Goal: Contribute content

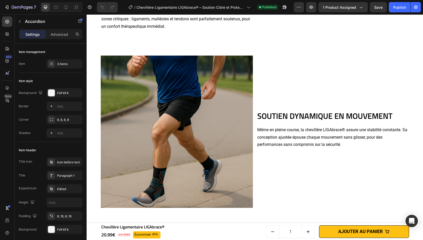
scroll to position [447, 0]
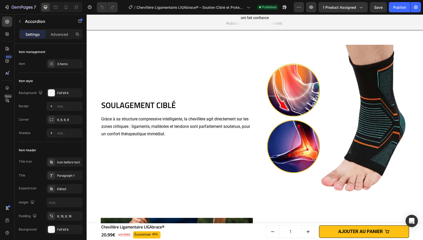
click at [305, 90] on img at bounding box center [333, 121] width 152 height 152
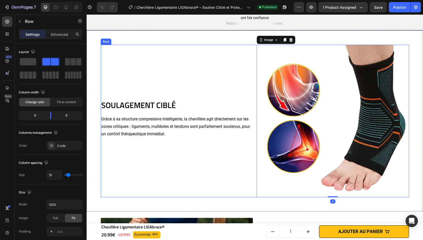
click at [240, 70] on div "SOULAGEMENT CIBLÉ Heading Grâce à sa structure compressive intelligente, la che…" at bounding box center [177, 121] width 152 height 152
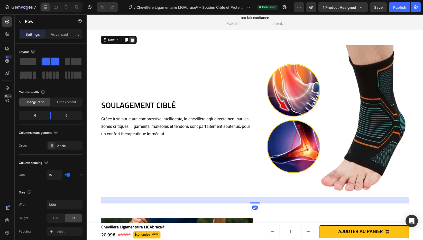
click at [131, 38] on icon at bounding box center [132, 40] width 3 height 4
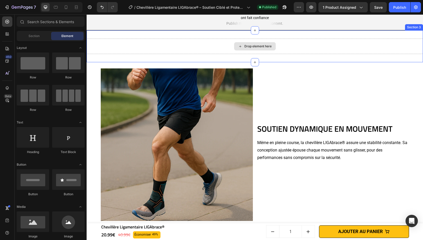
click at [350, 51] on div "Drop element here" at bounding box center [255, 46] width 336 height 15
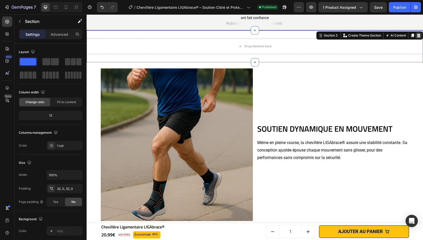
click at [417, 36] on icon at bounding box center [418, 36] width 3 height 4
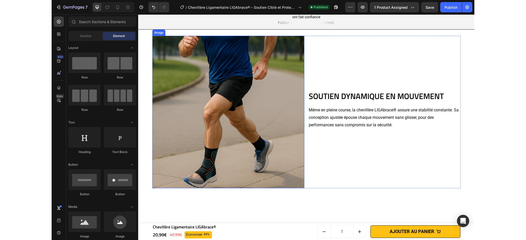
scroll to position [456, 0]
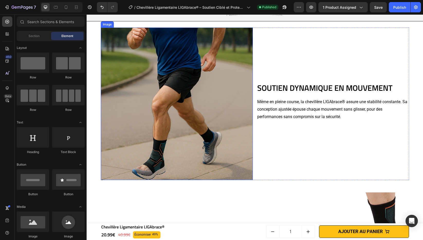
click at [186, 91] on img at bounding box center [177, 103] width 152 height 152
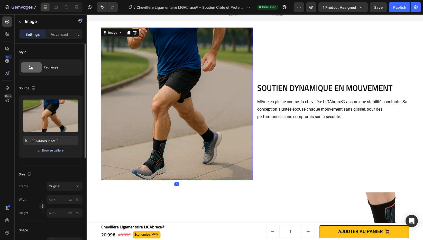
click at [59, 150] on div "Browse gallery" at bounding box center [53, 150] width 22 height 5
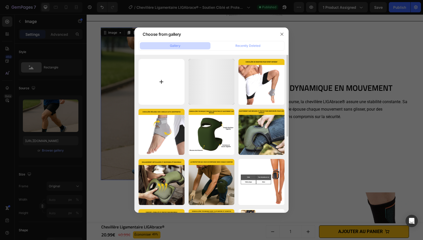
click at [149, 82] on input "file" at bounding box center [162, 82] width 46 height 46
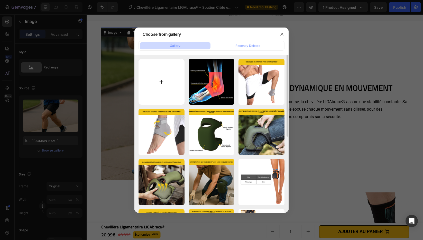
type input "C:\fakepath\Chevillère Ligamentaire LIGAbrace®.png"
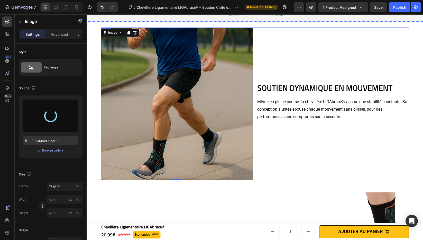
type input "[URL][DOMAIN_NAME]"
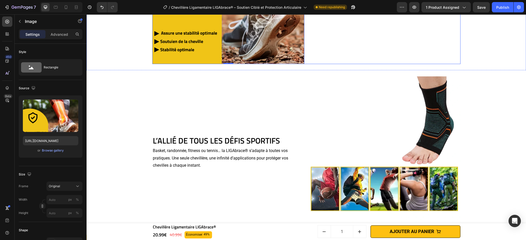
scroll to position [623, 0]
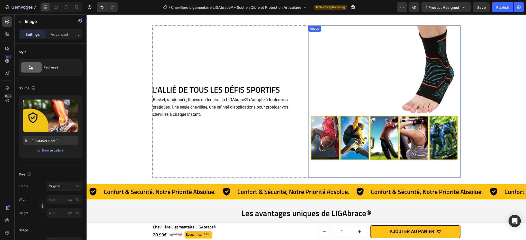
click at [363, 97] on img at bounding box center [384, 101] width 152 height 152
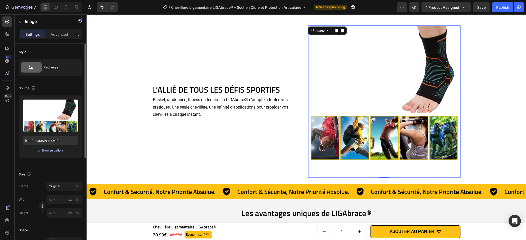
click at [49, 151] on div "Browse gallery" at bounding box center [53, 150] width 22 height 5
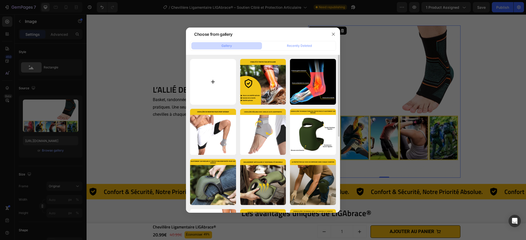
click at [210, 79] on input "file" at bounding box center [213, 82] width 46 height 46
type input "C:\fakepath\Chevillère Ligamentaire LIGAbrace® (2).png"
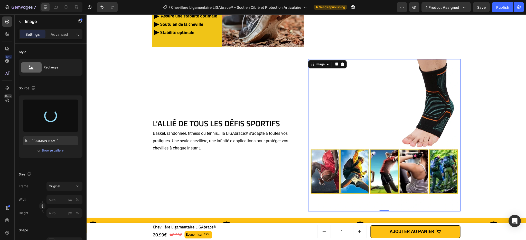
scroll to position [628, 0]
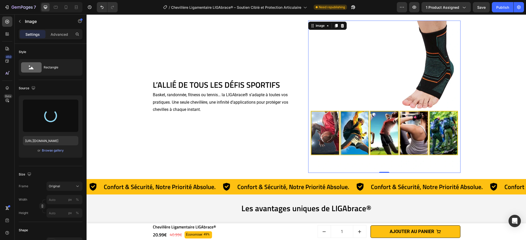
type input "[URL][DOMAIN_NAME]"
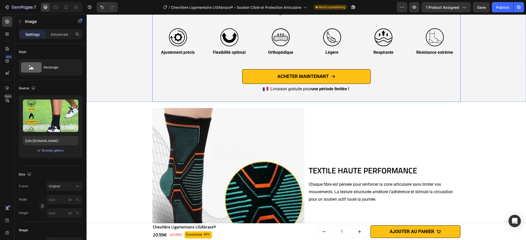
scroll to position [919, 0]
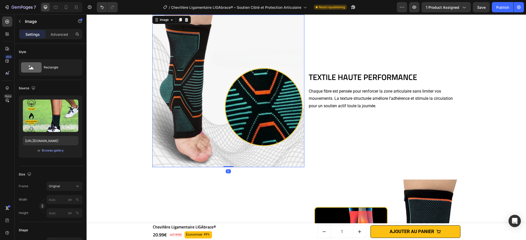
click at [228, 98] on img at bounding box center [228, 91] width 152 height 152
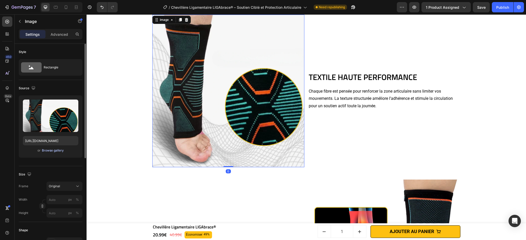
click at [45, 149] on div "Browse gallery" at bounding box center [53, 150] width 22 height 5
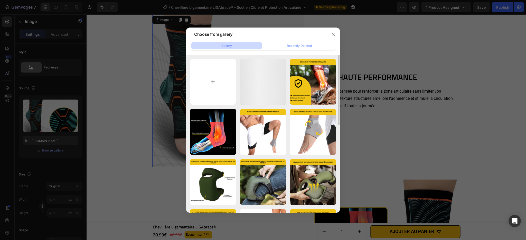
click at [210, 90] on input "file" at bounding box center [213, 82] width 46 height 46
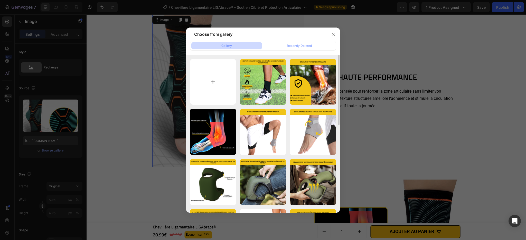
type input "C:\fakepath\Chevillère Entorse RapidANKLE® – Stabilisation et Récupération R…"
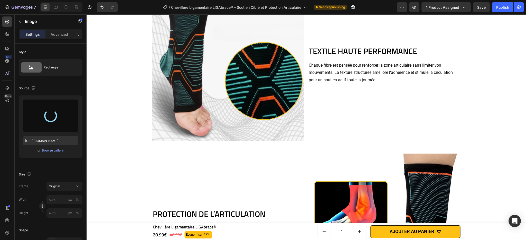
type input "[URL][DOMAIN_NAME]"
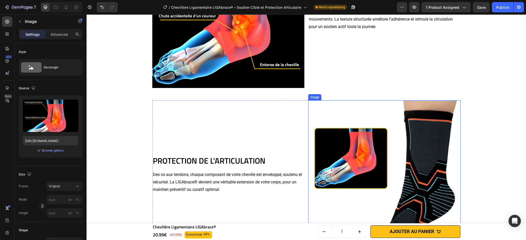
scroll to position [1064, 0]
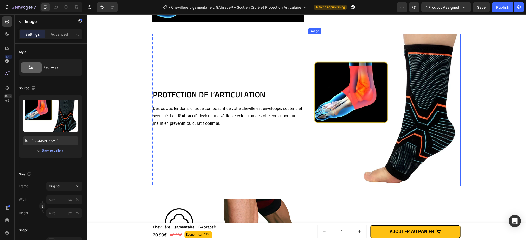
click at [369, 128] on img at bounding box center [384, 110] width 152 height 152
click at [60, 150] on div "Browse gallery" at bounding box center [53, 150] width 22 height 5
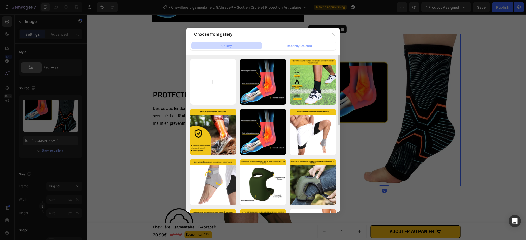
click at [201, 91] on input "file" at bounding box center [213, 82] width 46 height 46
type input "C:\fakepath\Chevillère Ligamentaire LIGAbrace® – Soutien Ciblé et Protection …"
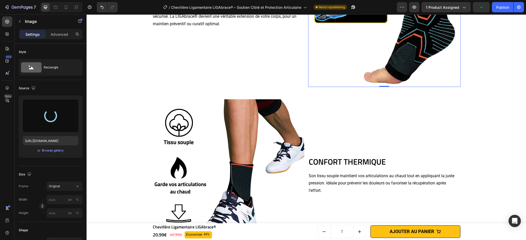
scroll to position [1164, 0]
type input "[URL][DOMAIN_NAME]"
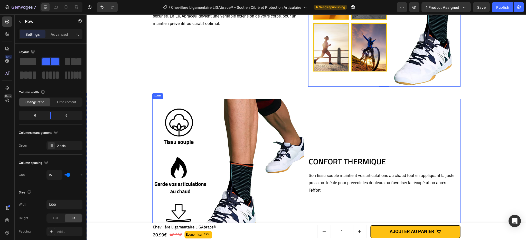
click at [333, 118] on div "CONFORT THERMIQUE Heading Son tissu souple maintient vos articulations au chaud…" at bounding box center [384, 175] width 152 height 152
click at [184, 95] on div at bounding box center [184, 94] width 6 height 6
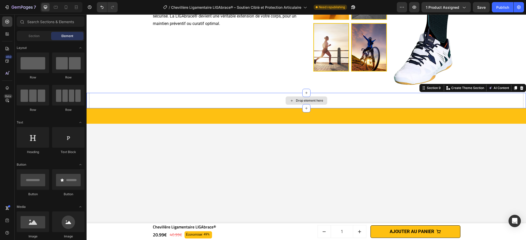
click at [411, 104] on div "Drop element here" at bounding box center [306, 100] width 435 height 15
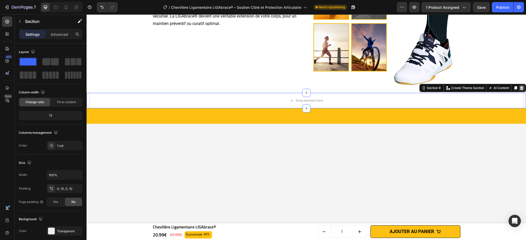
click at [423, 86] on icon at bounding box center [522, 88] width 4 height 4
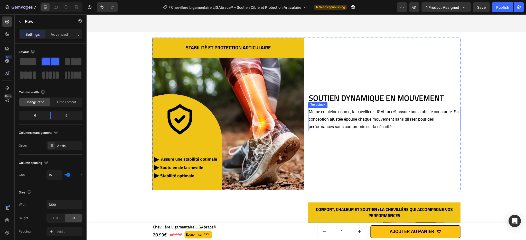
scroll to position [444, 0]
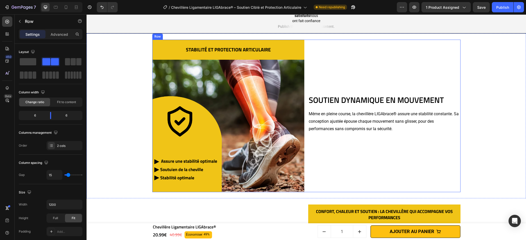
click at [332, 101] on h2 "SOUTIEN DYNAMIQUE EN MOUVEMENT" at bounding box center [384, 99] width 152 height 11
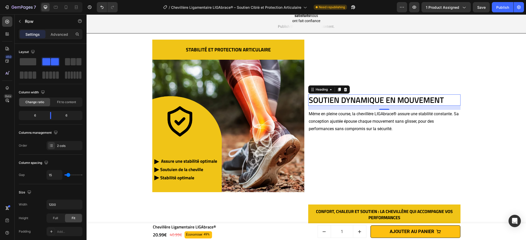
click at [332, 101] on h2 "SOUTIEN DYNAMIQUE EN MOUVEMENT" at bounding box center [384, 99] width 152 height 11
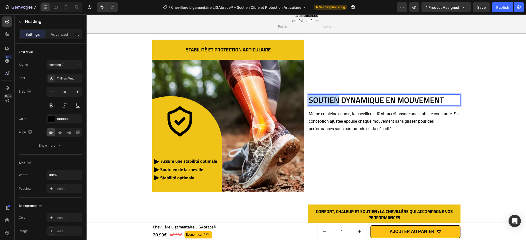
click at [332, 101] on p "SOUTIEN DYNAMIQUE EN MOUVEMENT" at bounding box center [384, 100] width 151 height 10
click at [351, 124] on p "Même en pleine course, la chevillère LIGAbrace® assure une stabilité constante.…" at bounding box center [384, 121] width 151 height 22
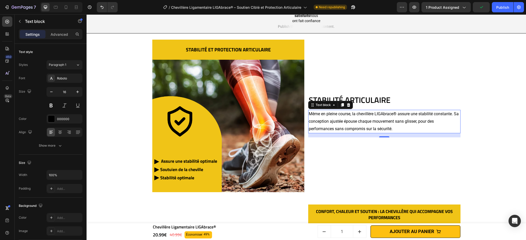
click at [370, 117] on p "Même en pleine course, la chevillère LIGAbrace® assure une stabilité constante.…" at bounding box center [384, 121] width 151 height 22
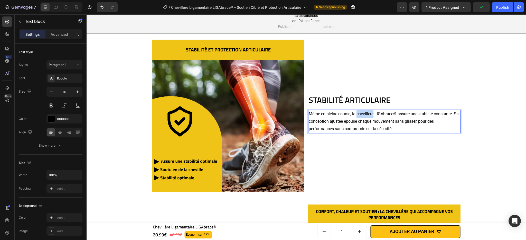
click at [370, 117] on p "Même en pleine course, la chevillère LIGAbrace® assure une stabilité constante.…" at bounding box center [384, 121] width 151 height 22
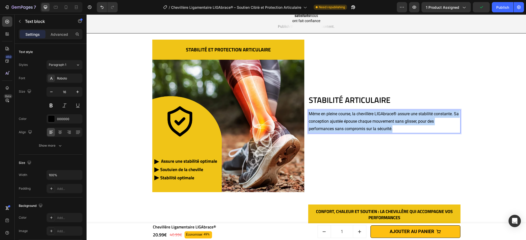
click at [370, 117] on p "Même en pleine course, la chevillère LIGAbrace® assure une stabilité constante.…" at bounding box center [384, 121] width 151 height 22
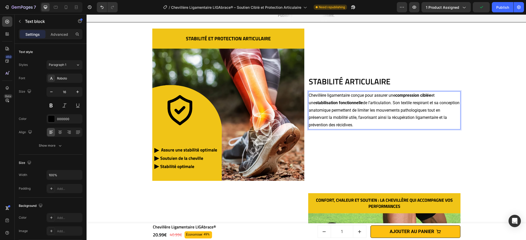
scroll to position [437, 0]
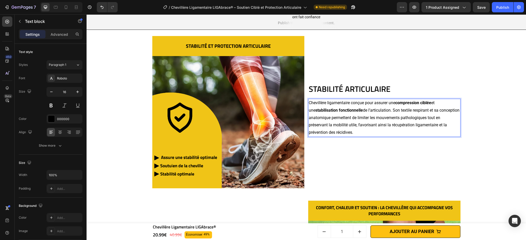
click at [352, 136] on p "Chevillère ligamentaire conçue pour assurer une compression ciblée et une stabi…" at bounding box center [384, 117] width 151 height 37
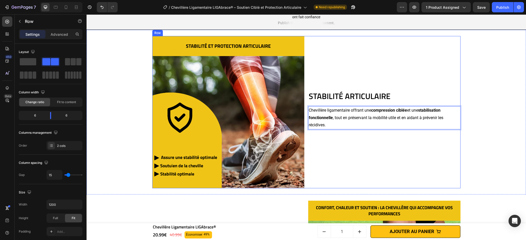
click at [362, 153] on div "STABILITÉ ARTICULAIRE Heading Chevillère ligamentaire offrant une compression c…" at bounding box center [384, 112] width 152 height 152
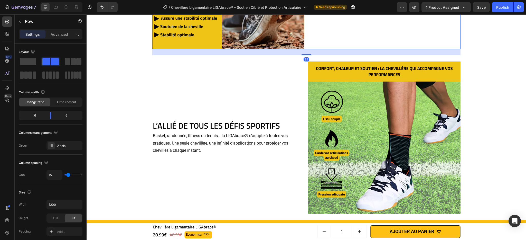
scroll to position [600, 0]
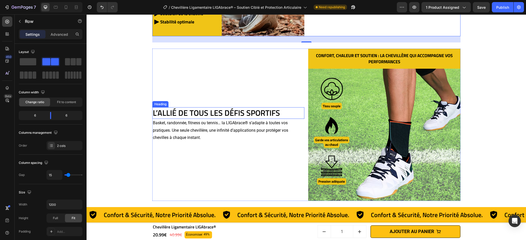
click at [241, 113] on h2 "L’ALLIÉ DE TOUS LES DÉFIS SPORTIFS" at bounding box center [228, 112] width 152 height 11
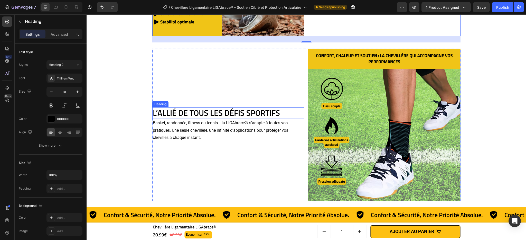
click at [241, 113] on h2 "L’ALLIÉ DE TOUS LES DÉFIS SPORTIFS" at bounding box center [228, 112] width 152 height 11
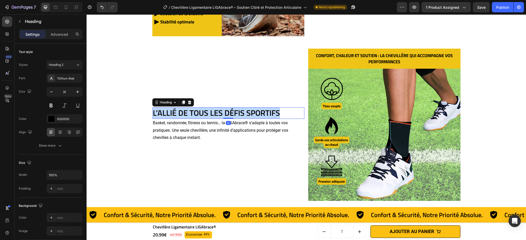
click at [241, 113] on p "L’ALLIÉ DE TOUS LES DÉFIS SPORTIFS" at bounding box center [228, 113] width 151 height 10
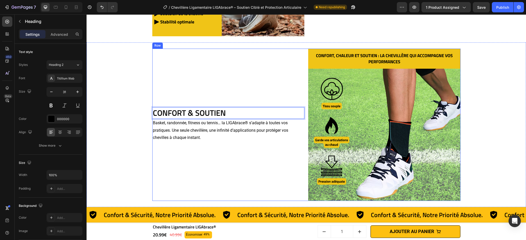
click at [228, 130] on p "Basket, randonnée, fitness ou tennis… la LIGAbrace® s’adapte à toutes vos prati…" at bounding box center [228, 130] width 151 height 22
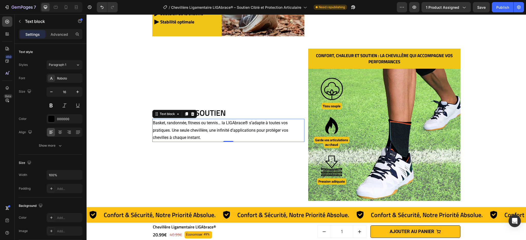
click at [228, 130] on p "Basket, randonnée, fitness ou tennis… la LIGAbrace® s’adapte à toutes vos prati…" at bounding box center [228, 130] width 151 height 22
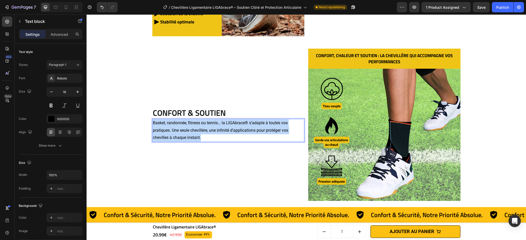
click at [228, 130] on p "Basket, randonnée, fitness ou tennis… la LIGAbrace® s’adapte à toutes vos prati…" at bounding box center [228, 130] width 151 height 22
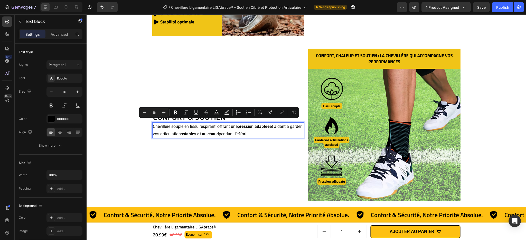
scroll to position [604, 0]
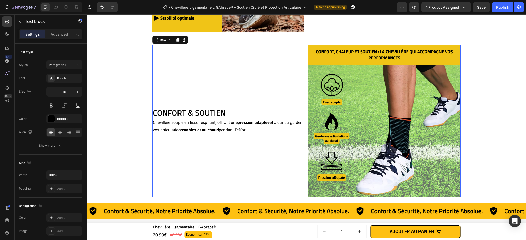
click at [237, 145] on div "CONFORT & SOUTIEN Heading Chevillère souple en tissu respirant, offrant une pre…" at bounding box center [228, 121] width 152 height 152
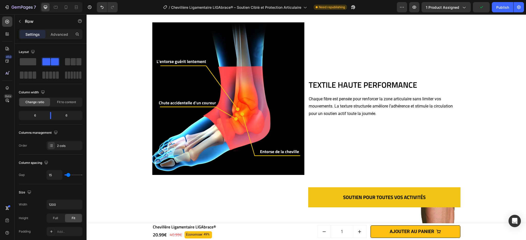
scroll to position [927, 0]
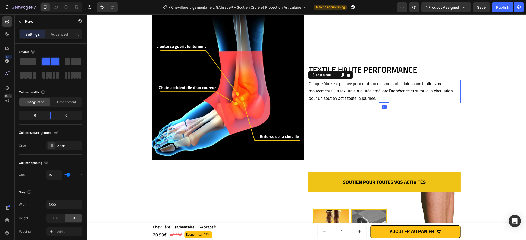
click at [349, 86] on p "Chaque fibre est pensée pour renforcer la zone articulaire sans limiter vos mou…" at bounding box center [384, 91] width 151 height 22
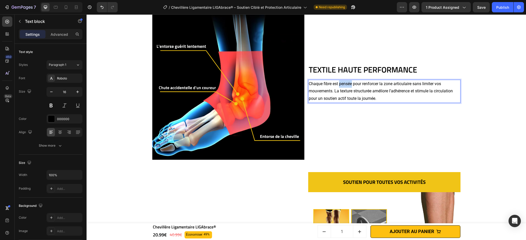
click at [349, 86] on p "Chaque fibre est pensée pour renforcer la zone articulaire sans limiter vos mou…" at bounding box center [384, 91] width 151 height 22
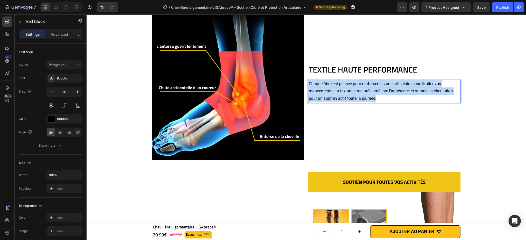
click at [349, 86] on p "Chaque fibre est pensée pour renforcer la zone articulaire sans limiter vos mou…" at bounding box center [384, 91] width 151 height 22
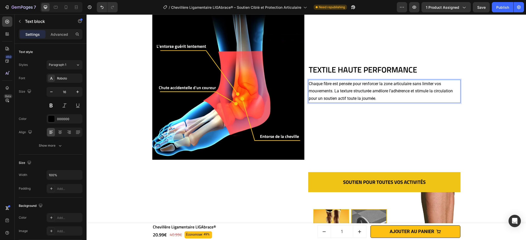
scroll to position [923, 0]
